Goal: Navigation & Orientation: Understand site structure

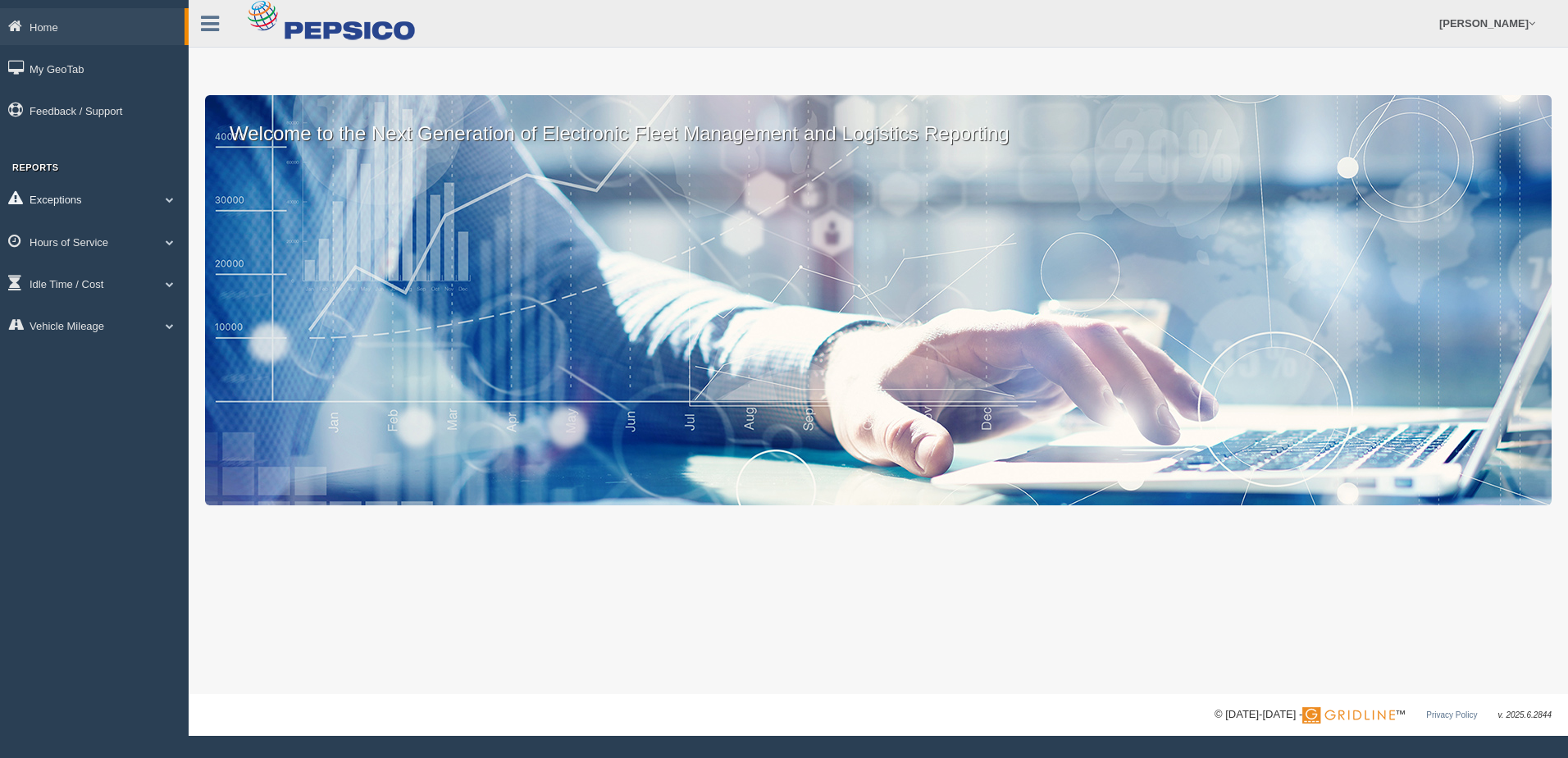
click at [172, 201] on span at bounding box center [170, 199] width 21 height 8
click at [162, 358] on span at bounding box center [170, 358] width 21 height 8
click at [148, 400] on link "Idle Time / Cost" at bounding box center [94, 400] width 188 height 37
click at [159, 478] on link "Vehicle Mileage" at bounding box center [94, 471] width 188 height 37
click at [172, 326] on span at bounding box center [163, 326] width 21 height 8
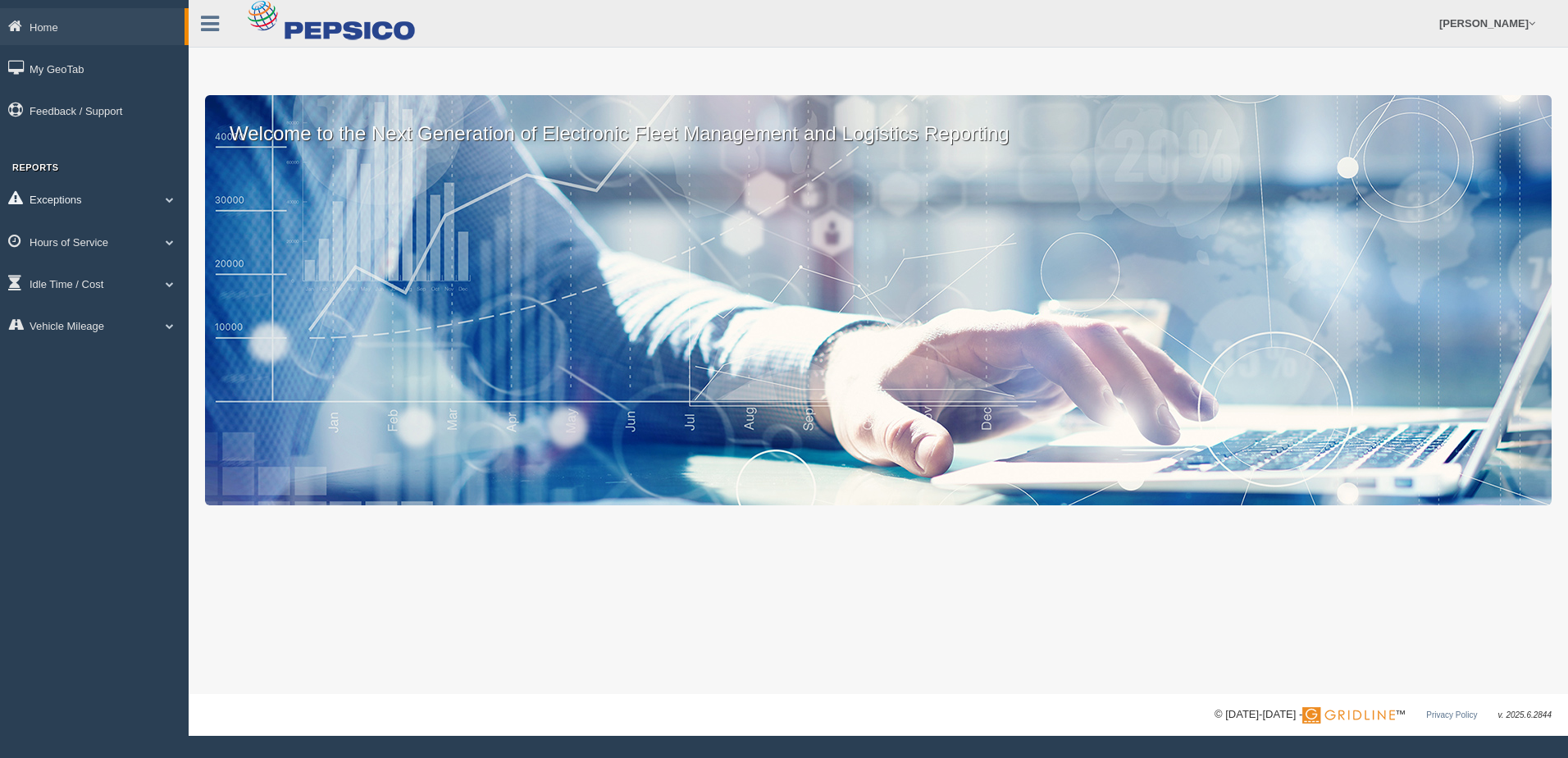
click at [167, 199] on span at bounding box center [170, 199] width 21 height 8
click at [167, 199] on span at bounding box center [163, 199] width 21 height 8
click at [218, 16] on icon at bounding box center [210, 23] width 19 height 21
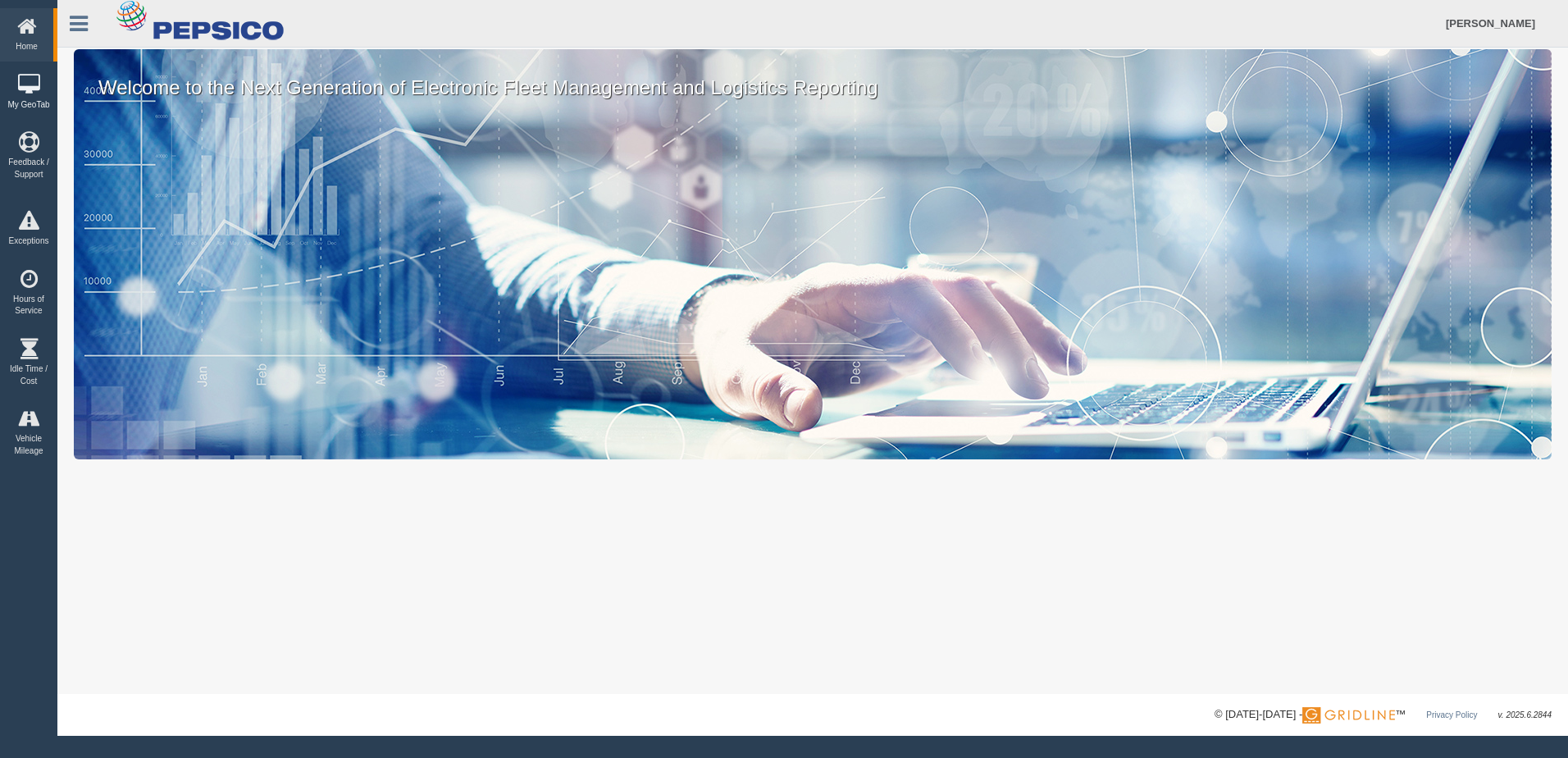
click at [25, 80] on icon at bounding box center [28, 85] width 49 height 20
